Goal: Information Seeking & Learning: Learn about a topic

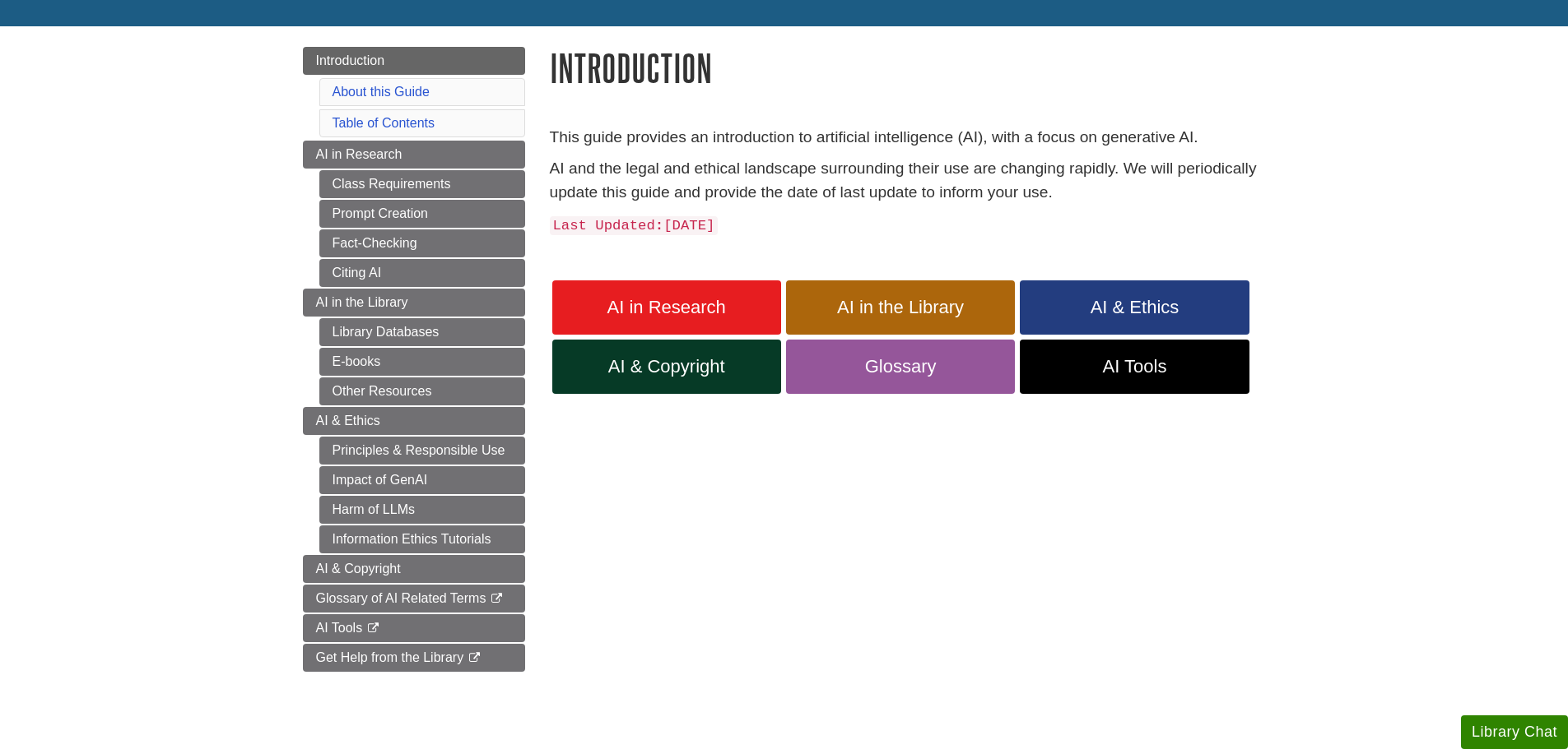
scroll to position [164, 0]
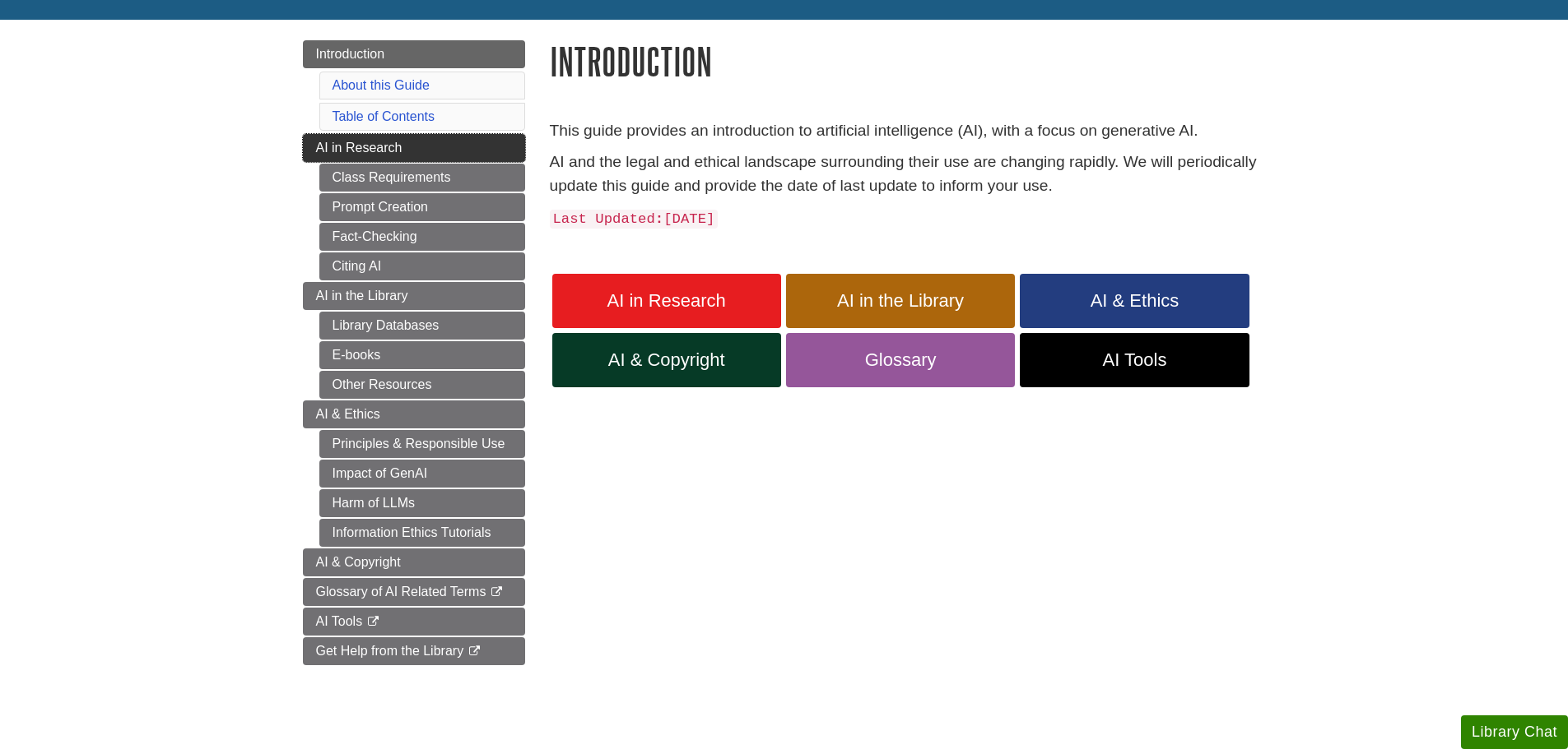
click at [332, 151] on span "AI in Research" at bounding box center [359, 147] width 86 height 14
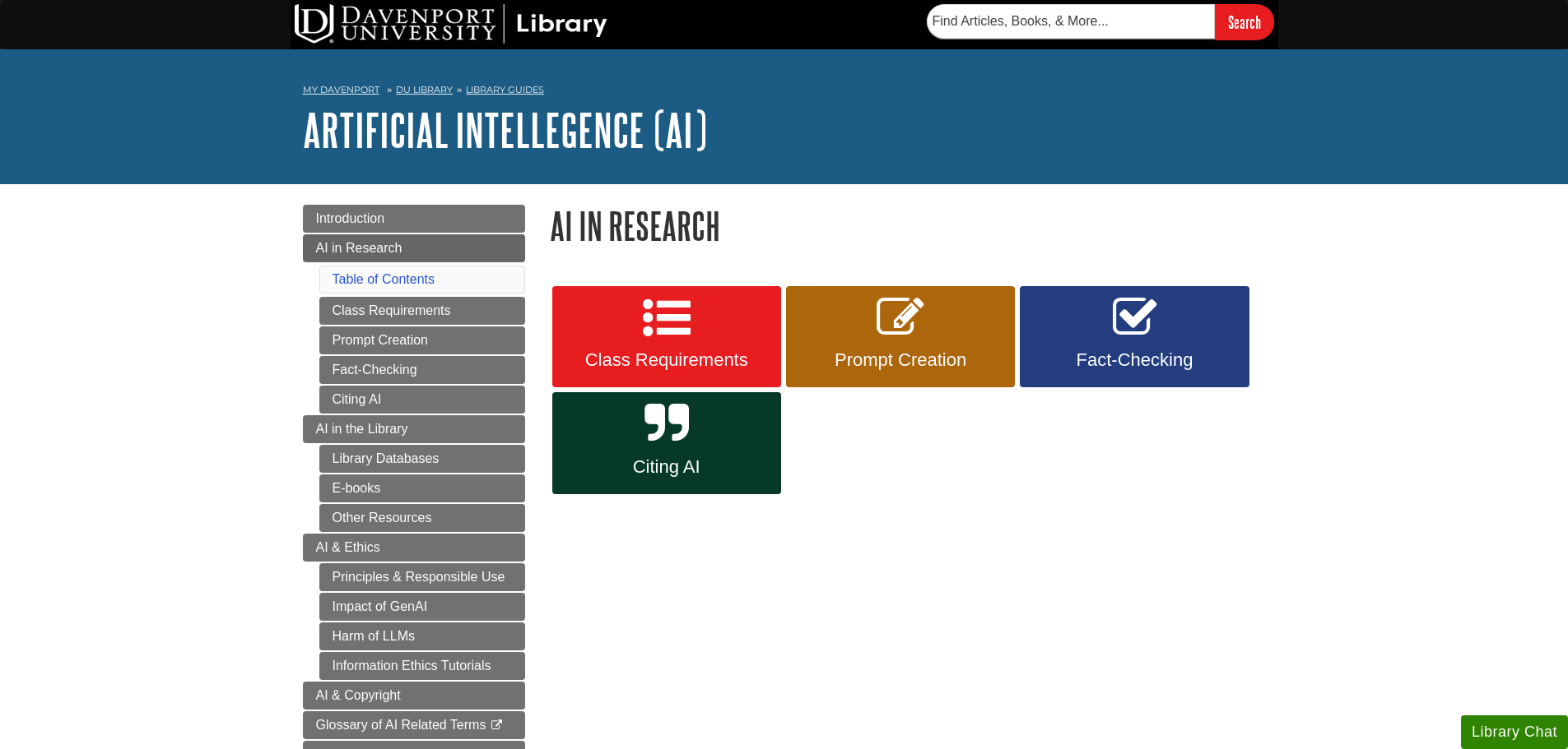
scroll to position [83, 0]
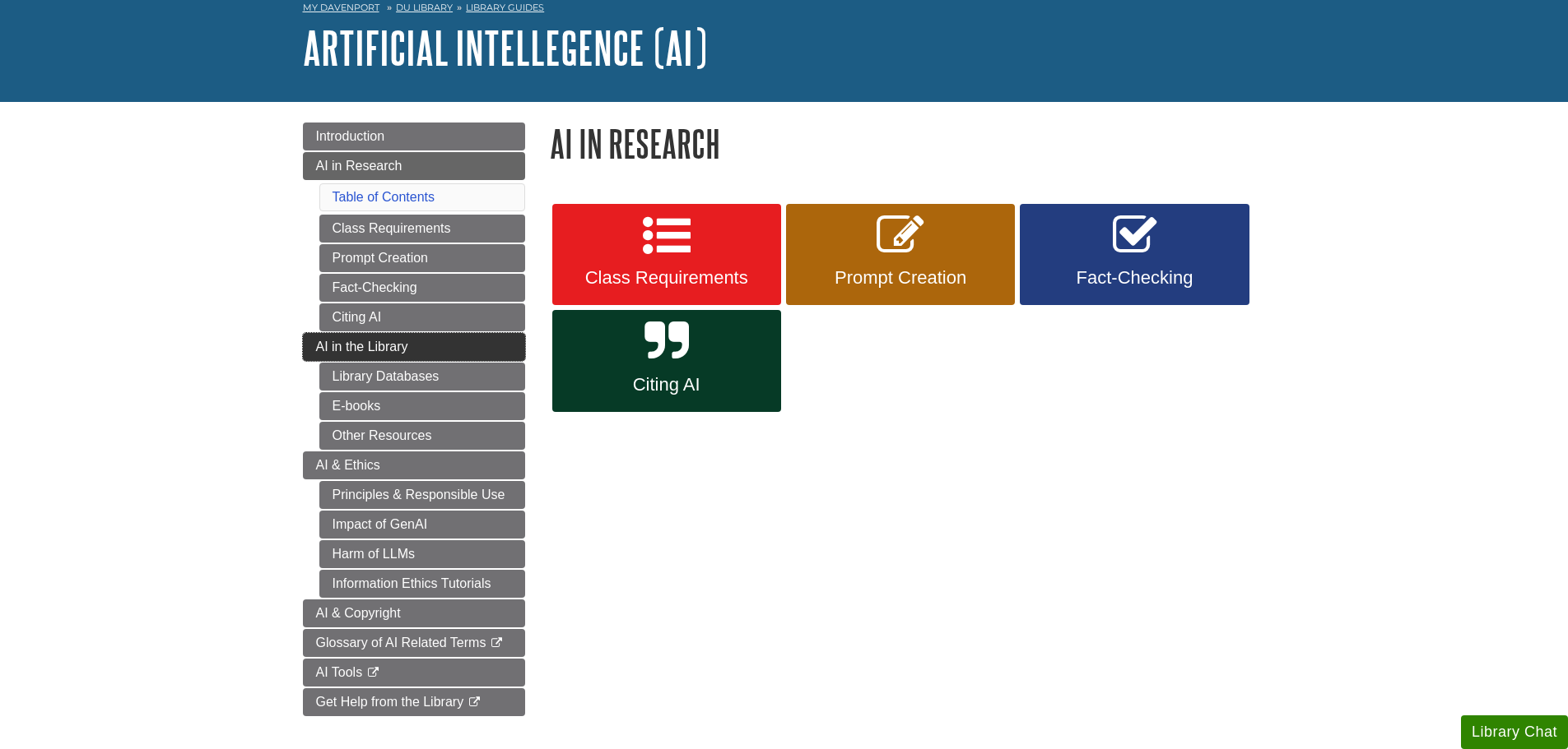
click at [310, 344] on link "AI in the Library" at bounding box center [414, 347] width 222 height 28
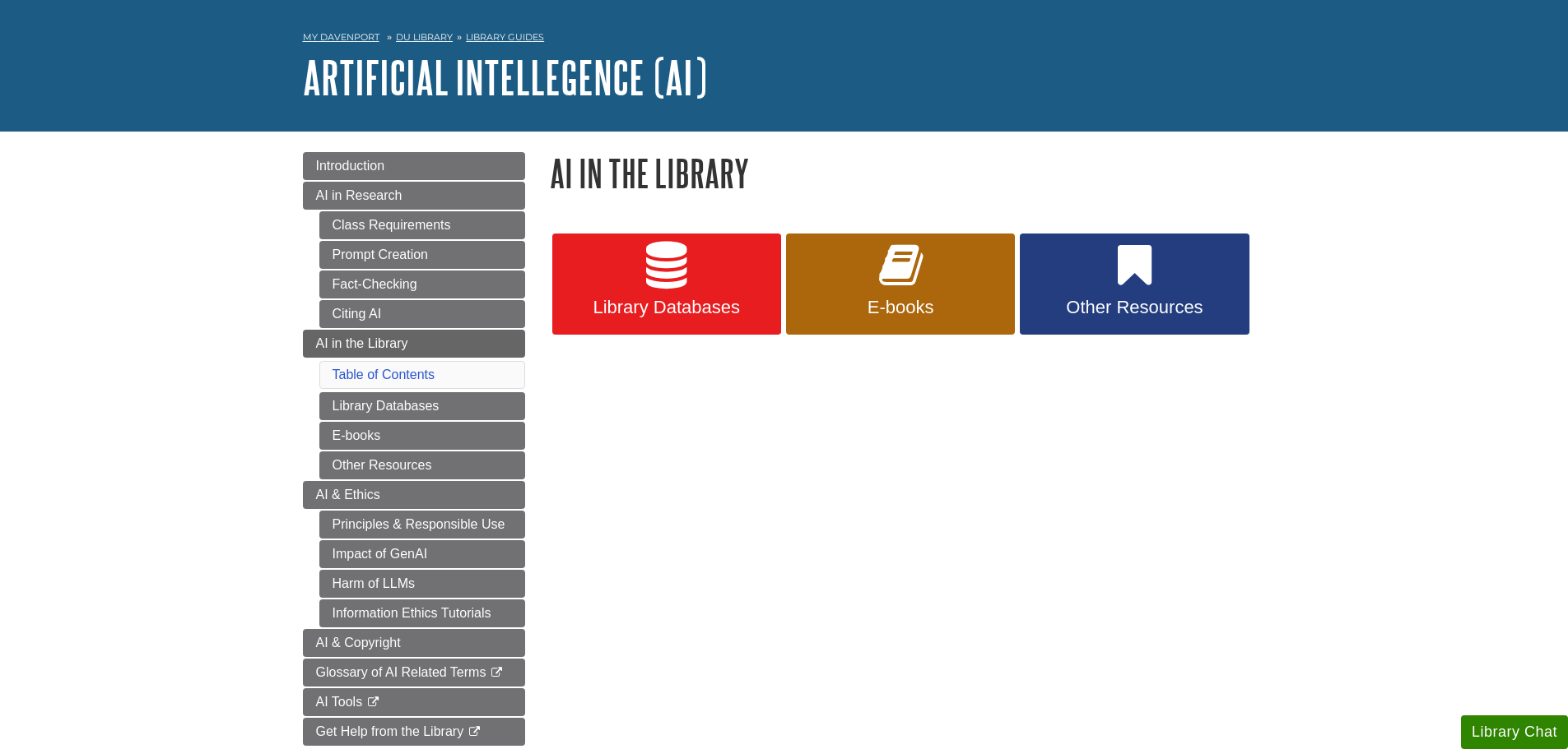
scroll to position [83, 0]
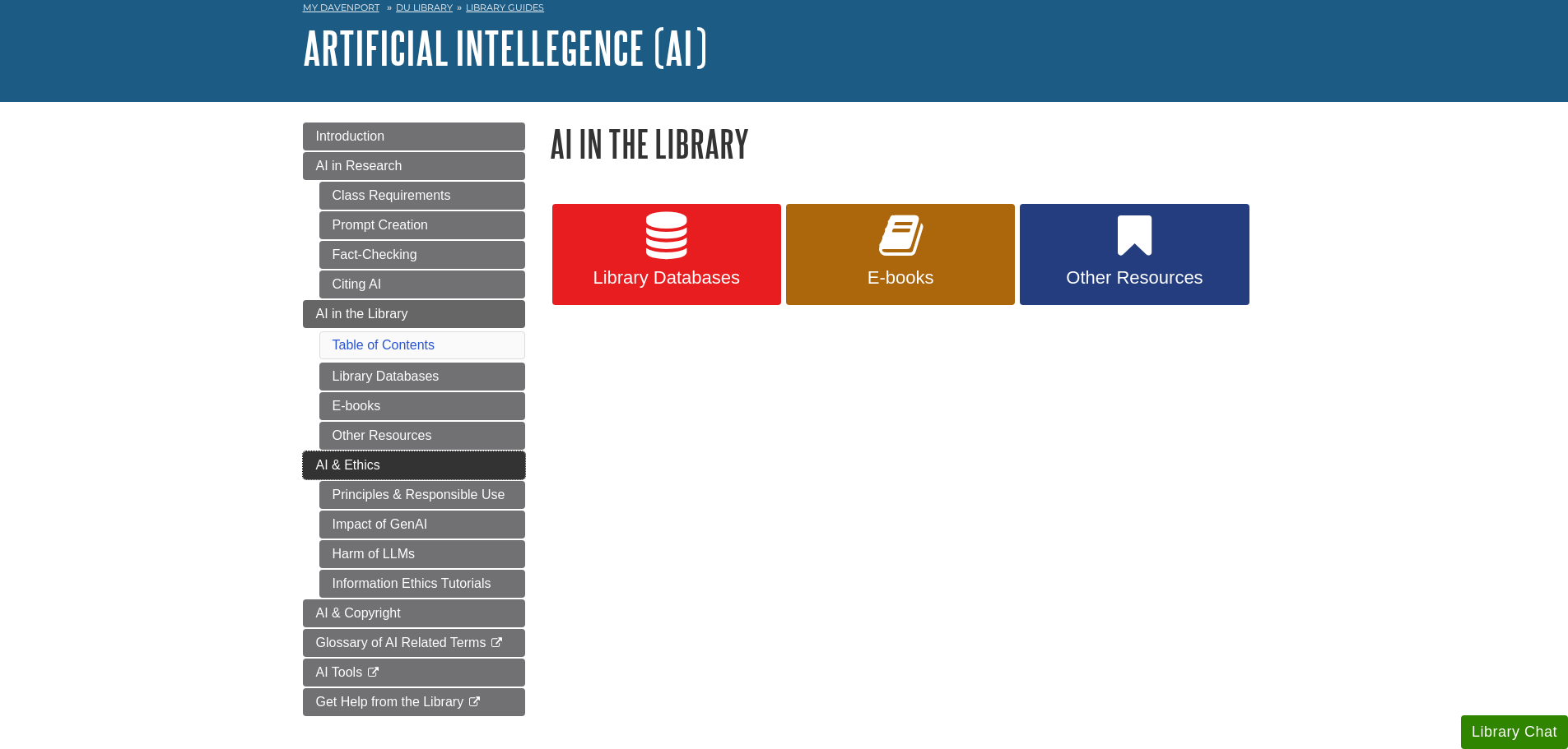
click at [314, 457] on link "AI & Ethics" at bounding box center [414, 465] width 222 height 28
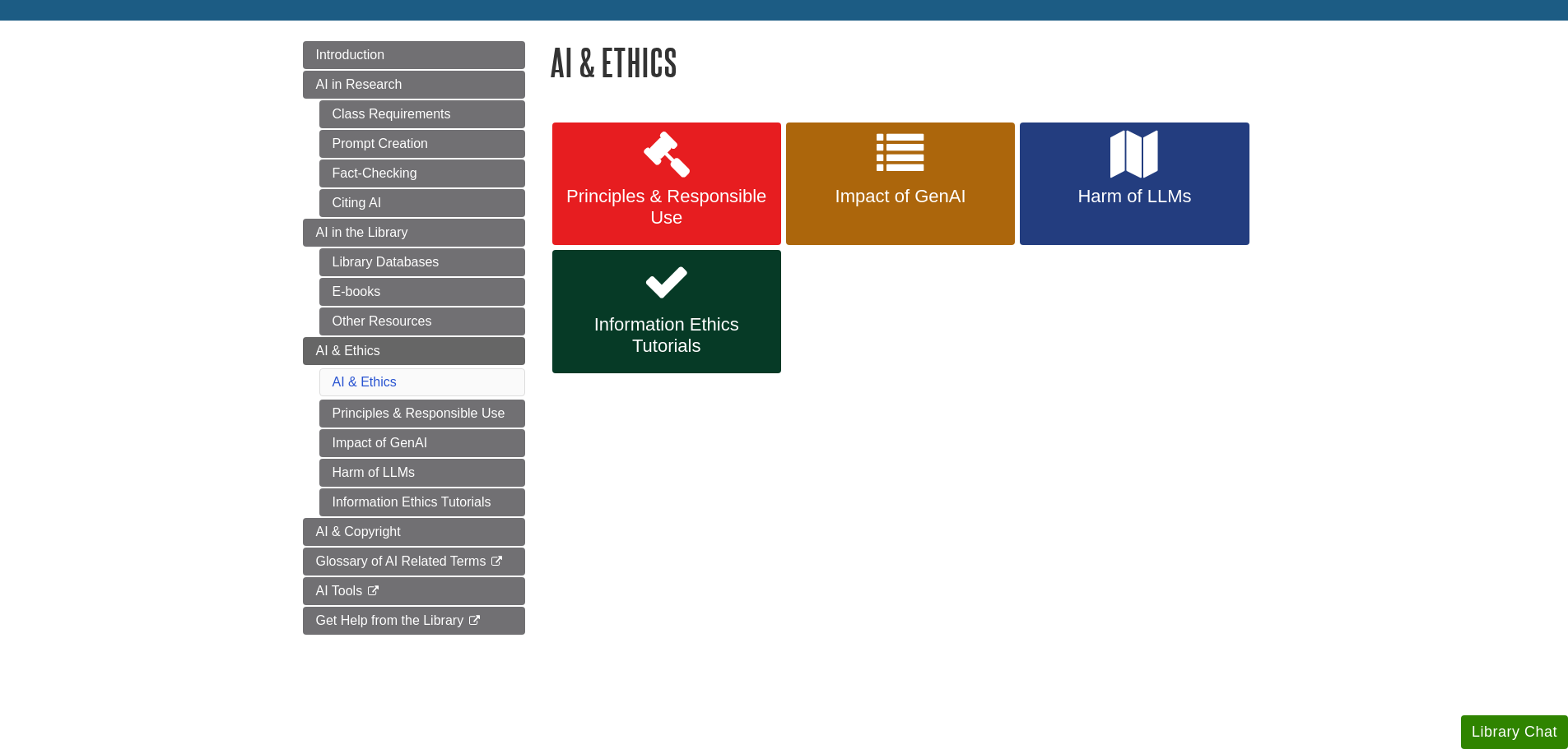
scroll to position [164, 0]
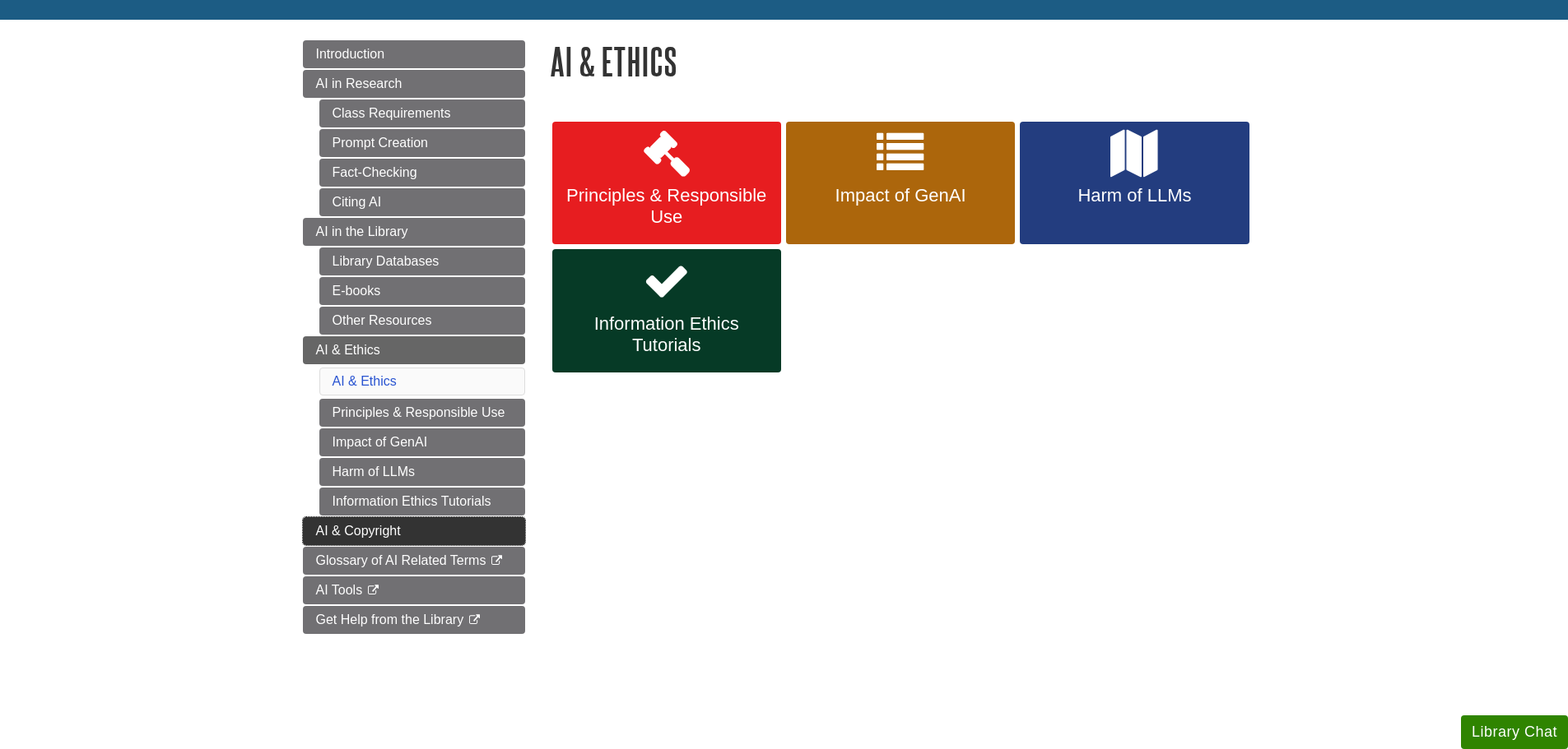
click at [310, 533] on link "AI & Copyright" at bounding box center [414, 530] width 222 height 28
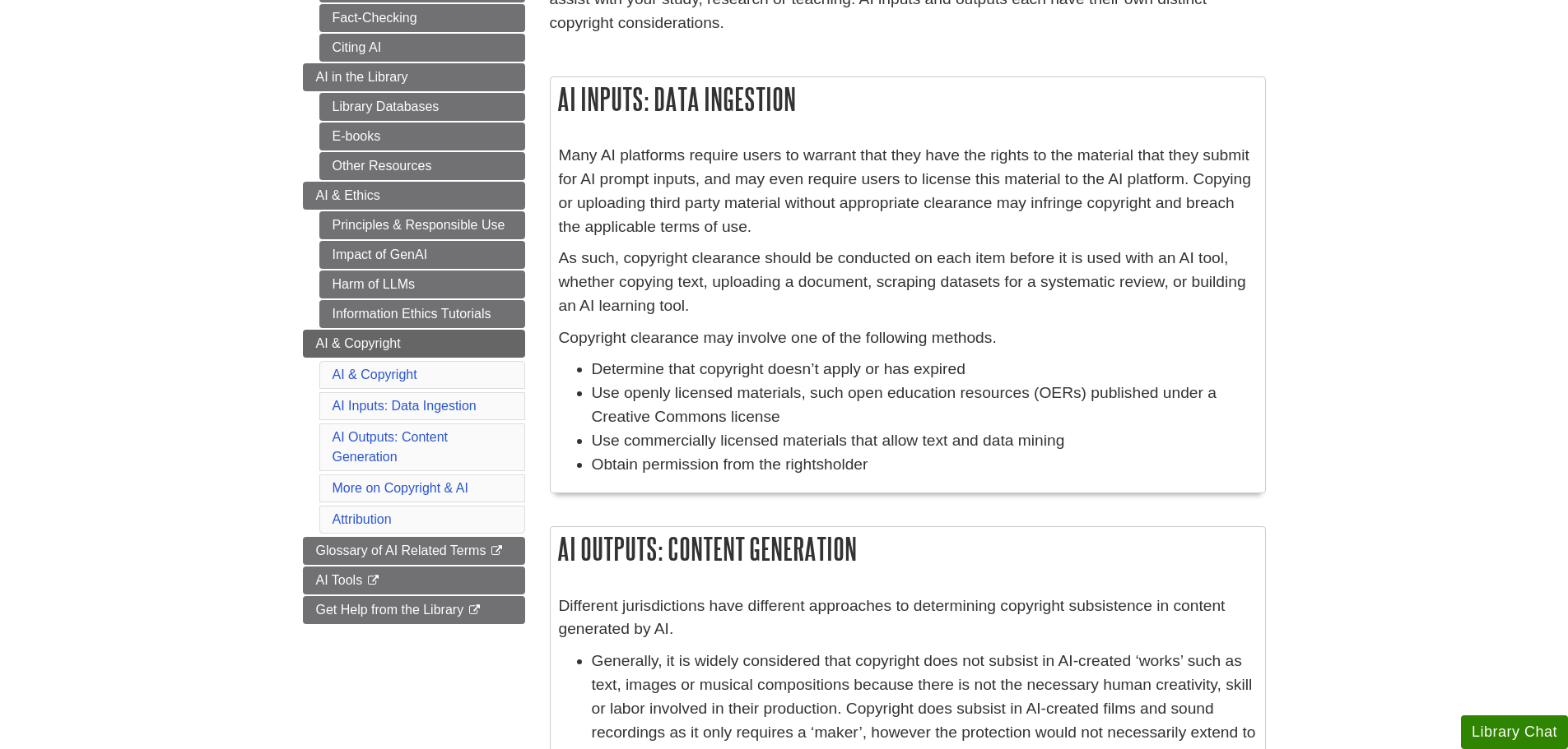
scroll to position [329, 0]
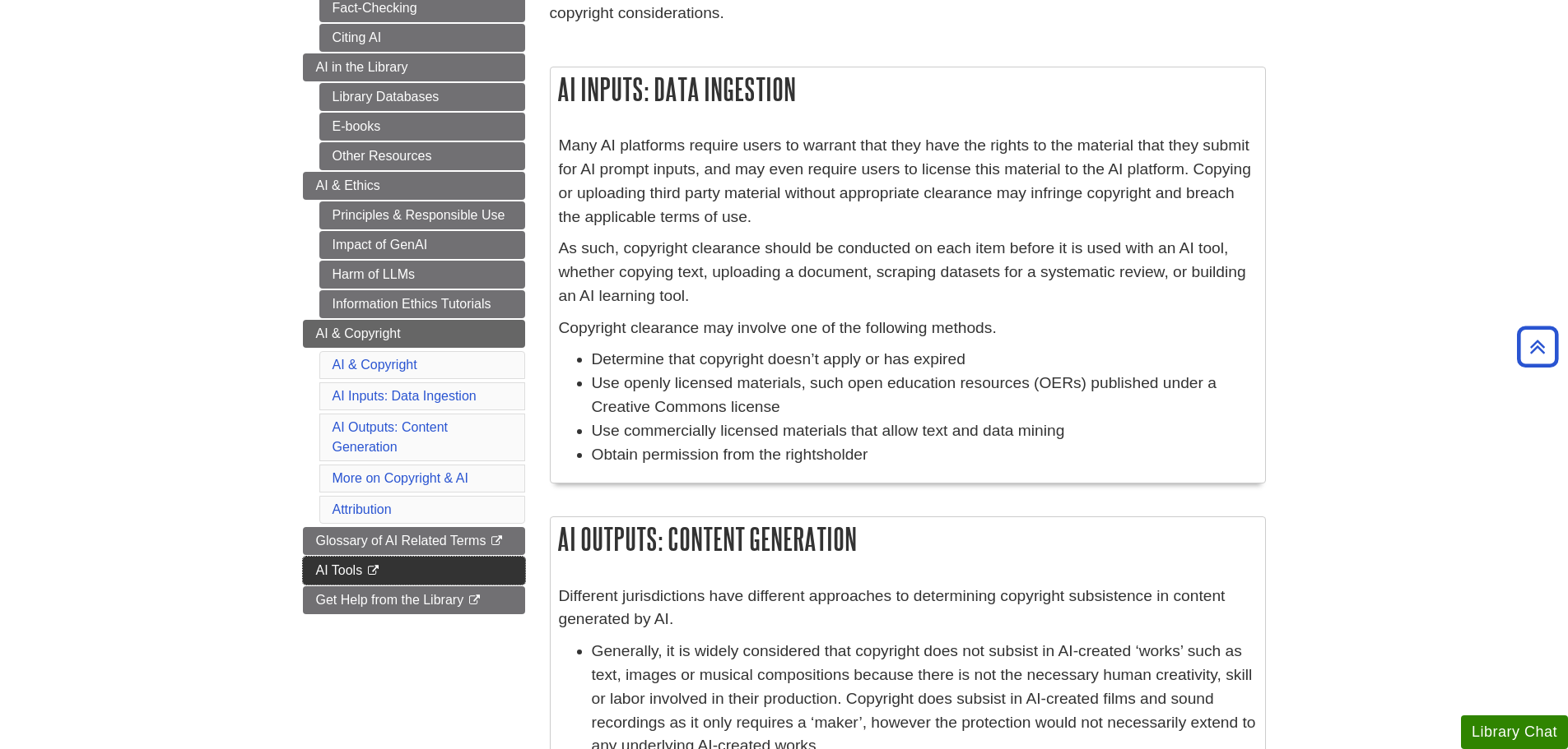
click at [321, 576] on span "AI Tools" at bounding box center [340, 570] width 47 height 14
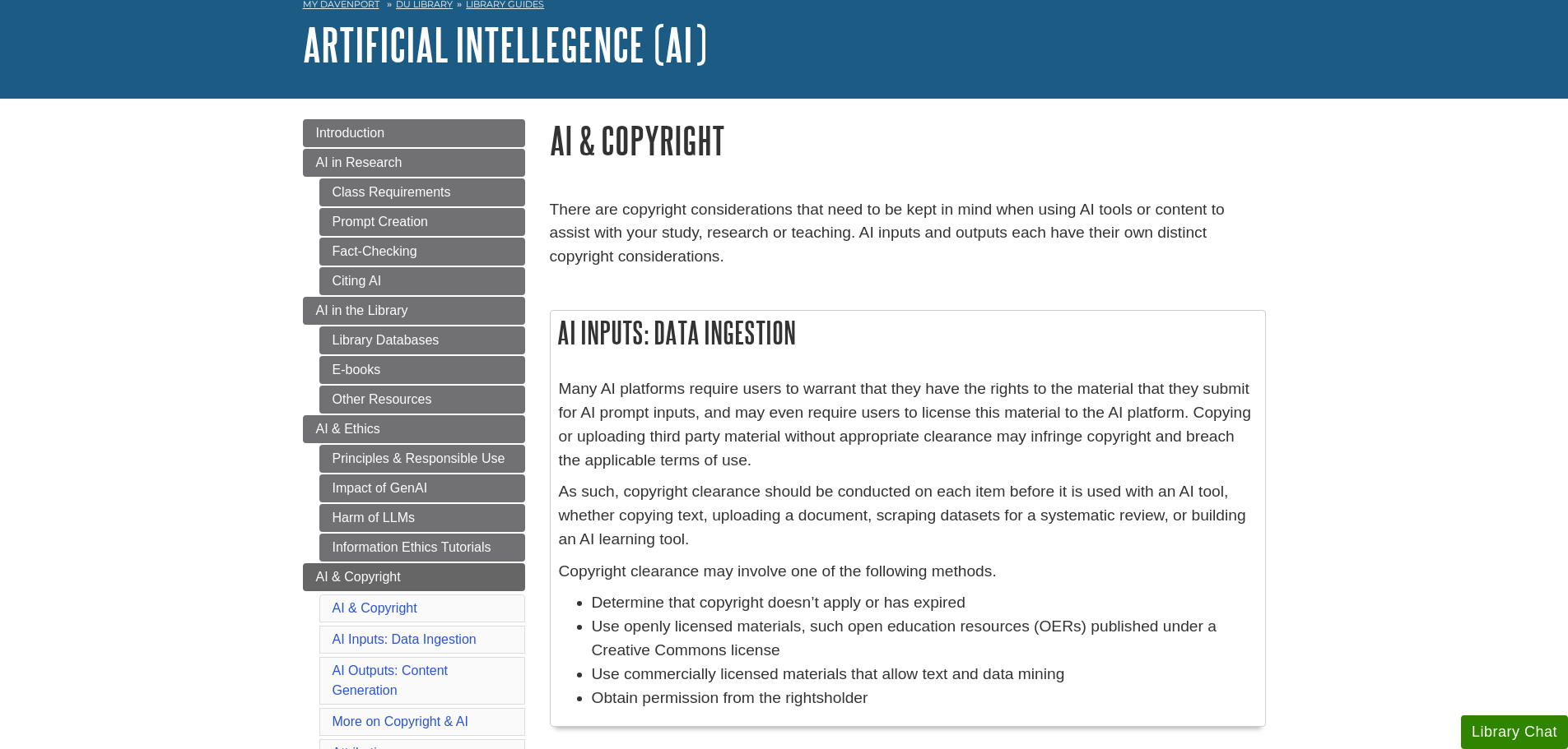
scroll to position [0, 0]
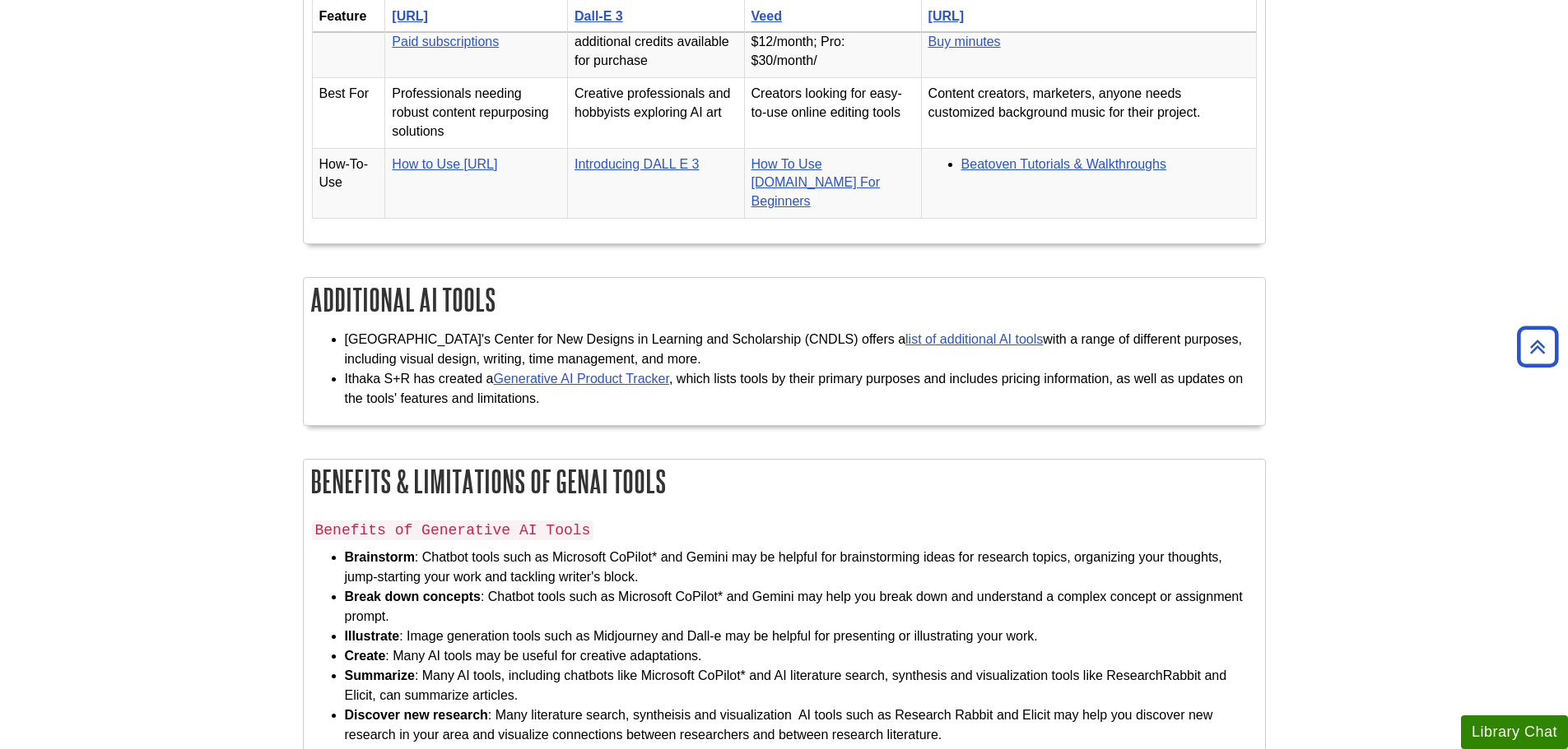
scroll to position [3291, 0]
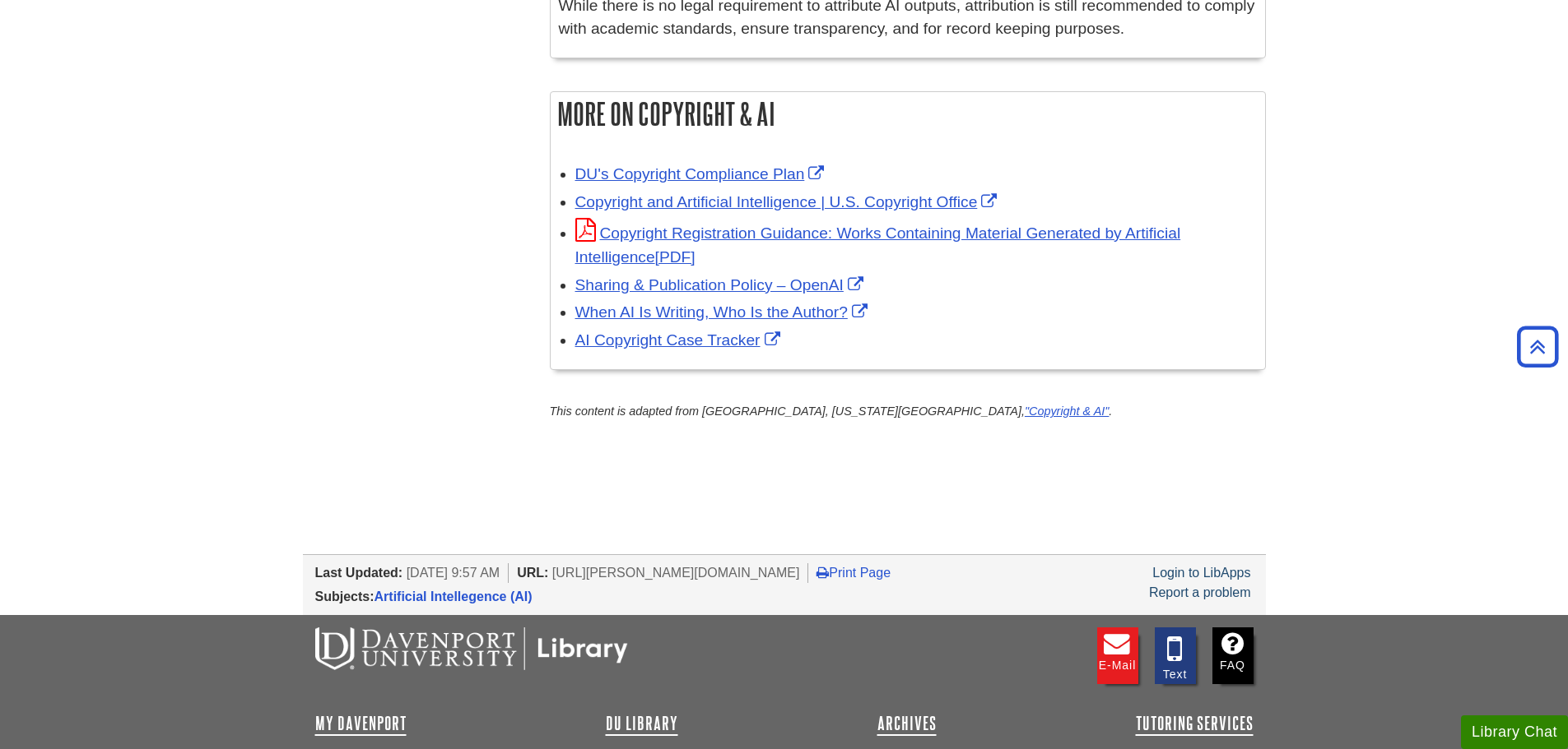
scroll to position [1515, 0]
